Goal: Check status

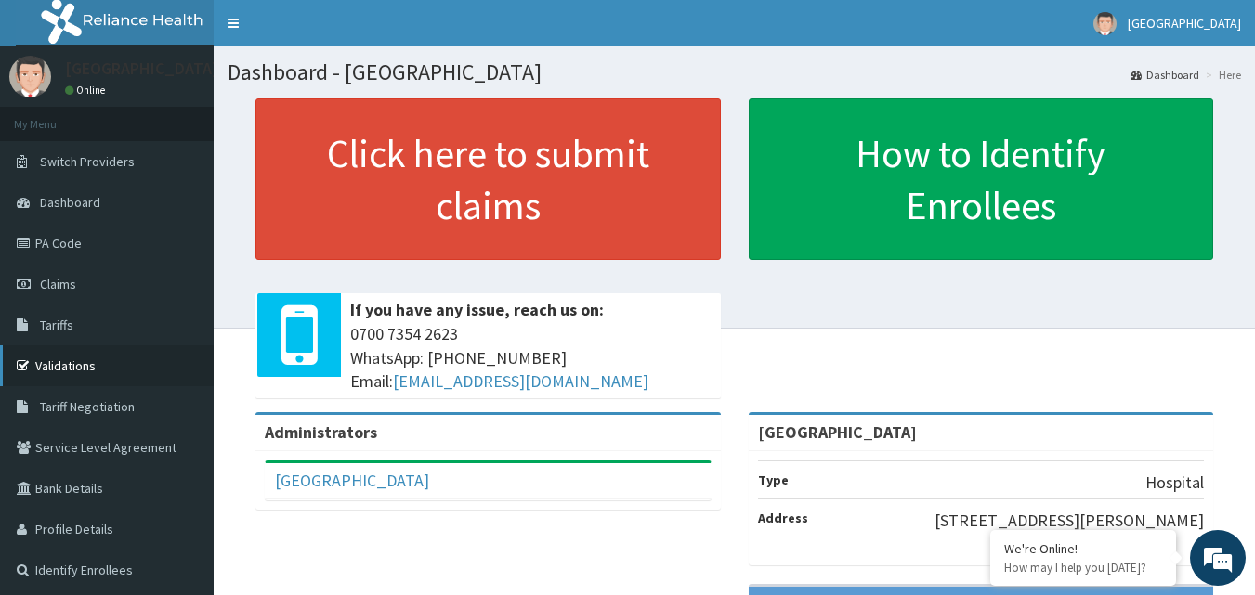
click at [56, 361] on link "Validations" at bounding box center [107, 366] width 214 height 41
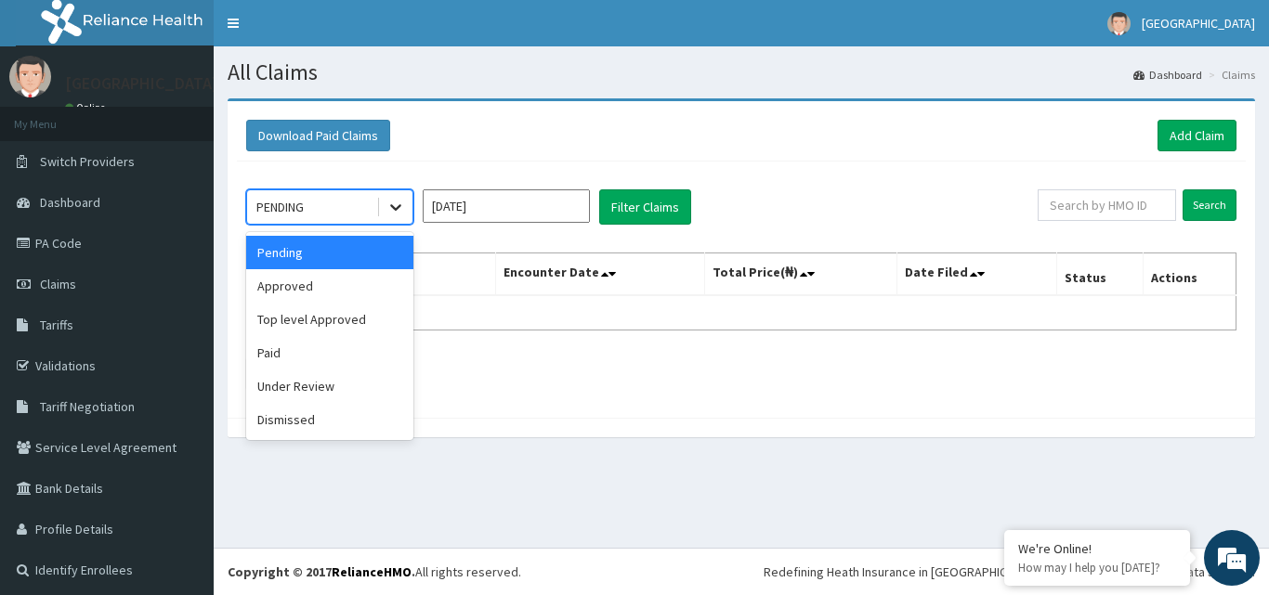
click at [396, 208] on icon at bounding box center [395, 207] width 19 height 19
click at [379, 280] on div "Approved" at bounding box center [329, 285] width 167 height 33
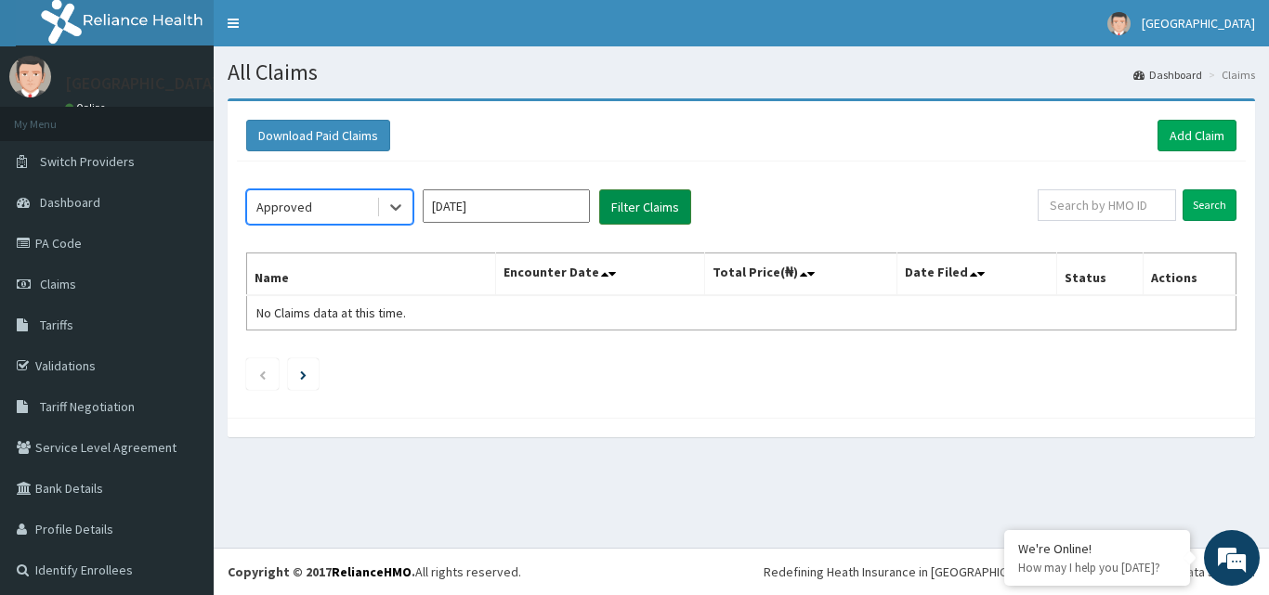
click at [626, 212] on button "Filter Claims" at bounding box center [645, 207] width 92 height 35
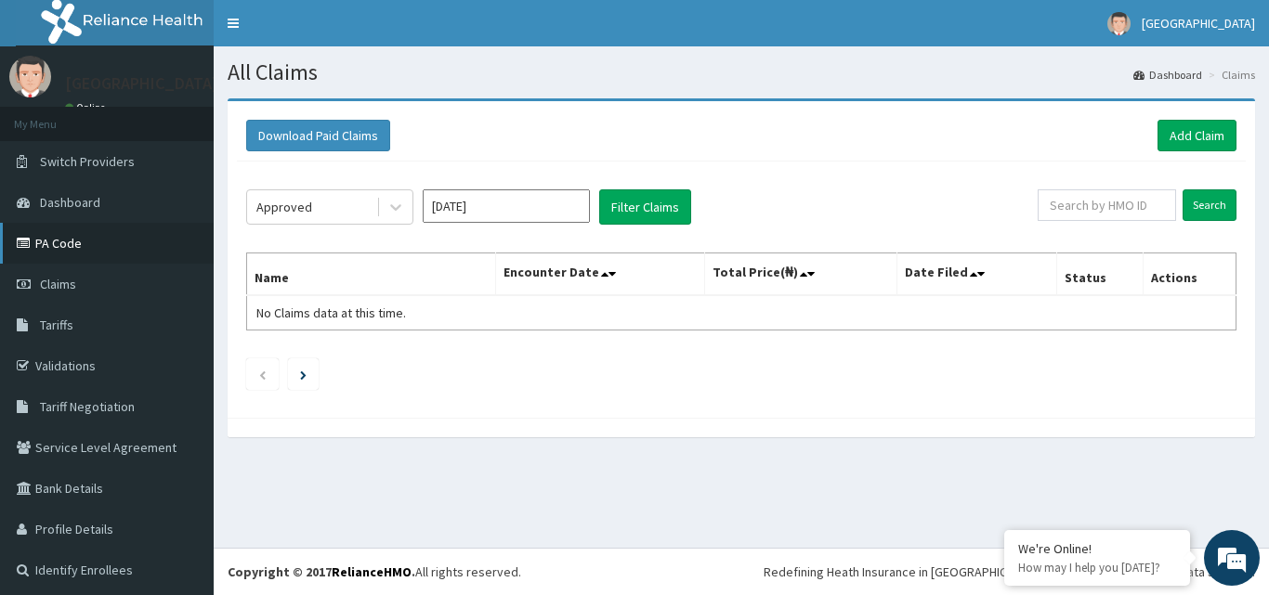
click at [125, 229] on link "PA Code" at bounding box center [107, 243] width 214 height 41
